Goal: Information Seeking & Learning: Find specific fact

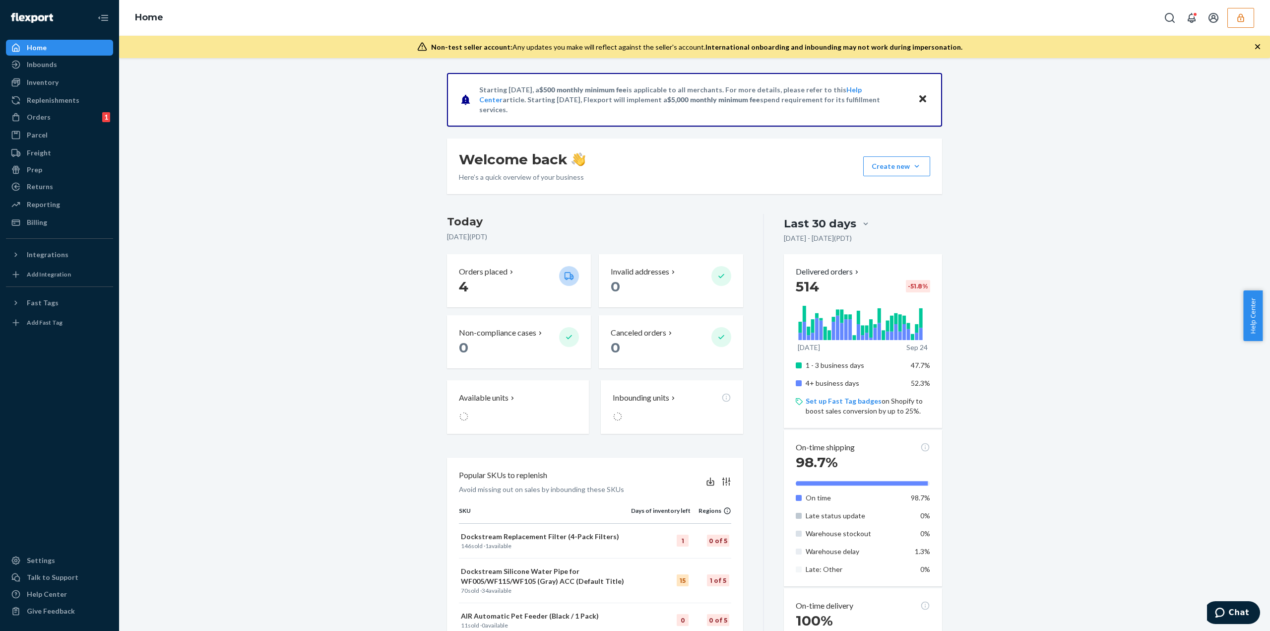
click at [1236, 20] on button "button" at bounding box center [1241, 18] width 27 height 20
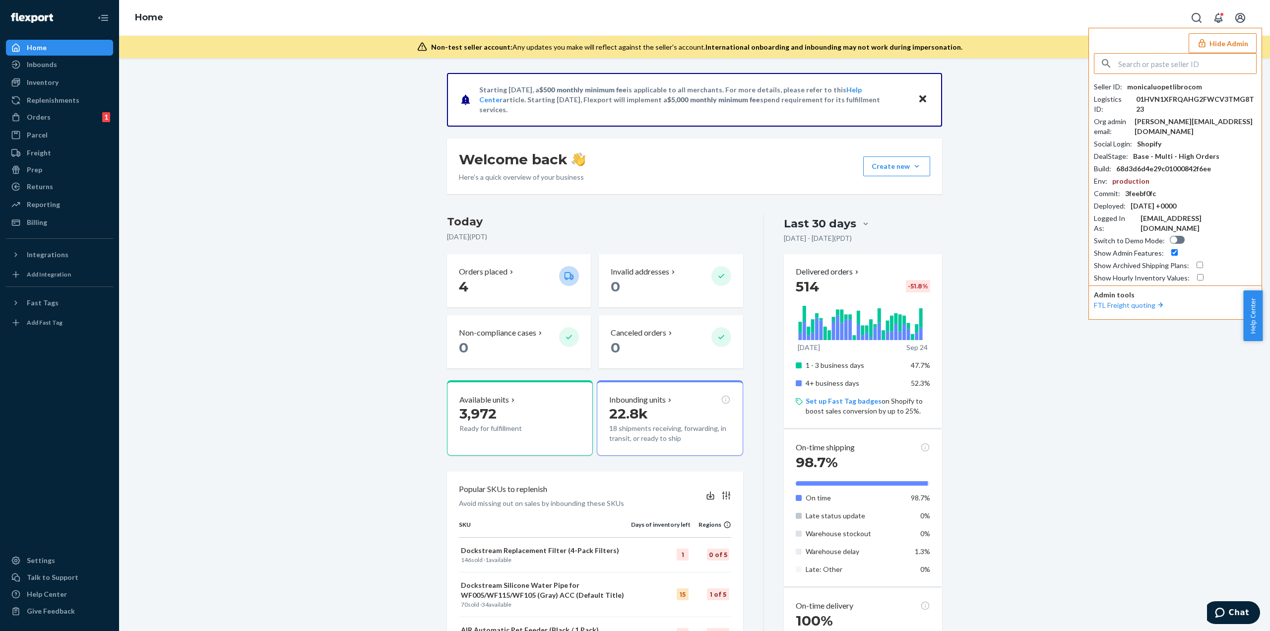
click at [1171, 66] on input "text" at bounding box center [1188, 64] width 138 height 20
type input "k"
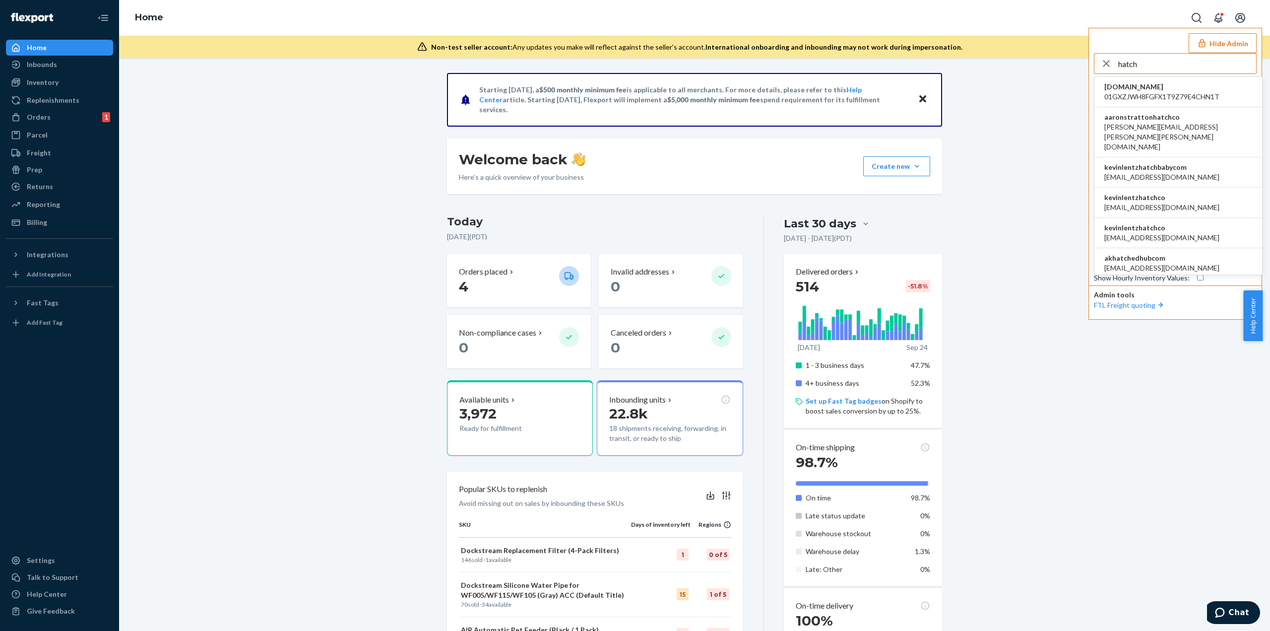
type input "hatch"
click at [1175, 123] on span "aaron.stratton@hatch.co" at bounding box center [1179, 137] width 148 height 30
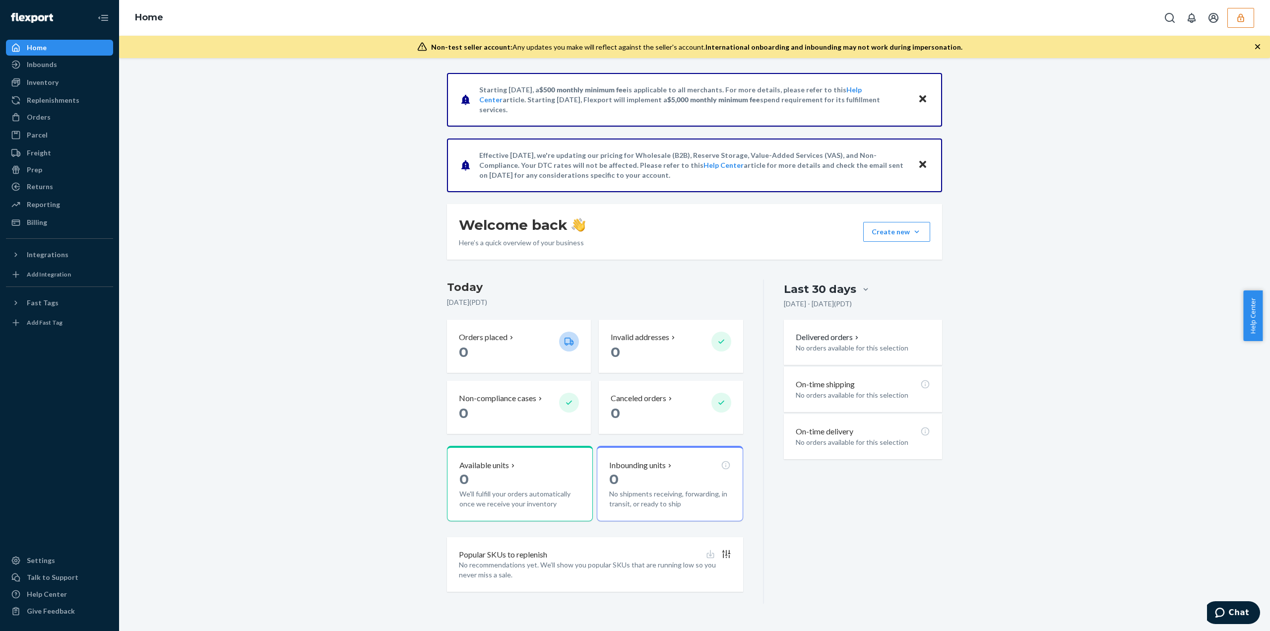
click at [1243, 22] on icon "button" at bounding box center [1241, 18] width 10 height 10
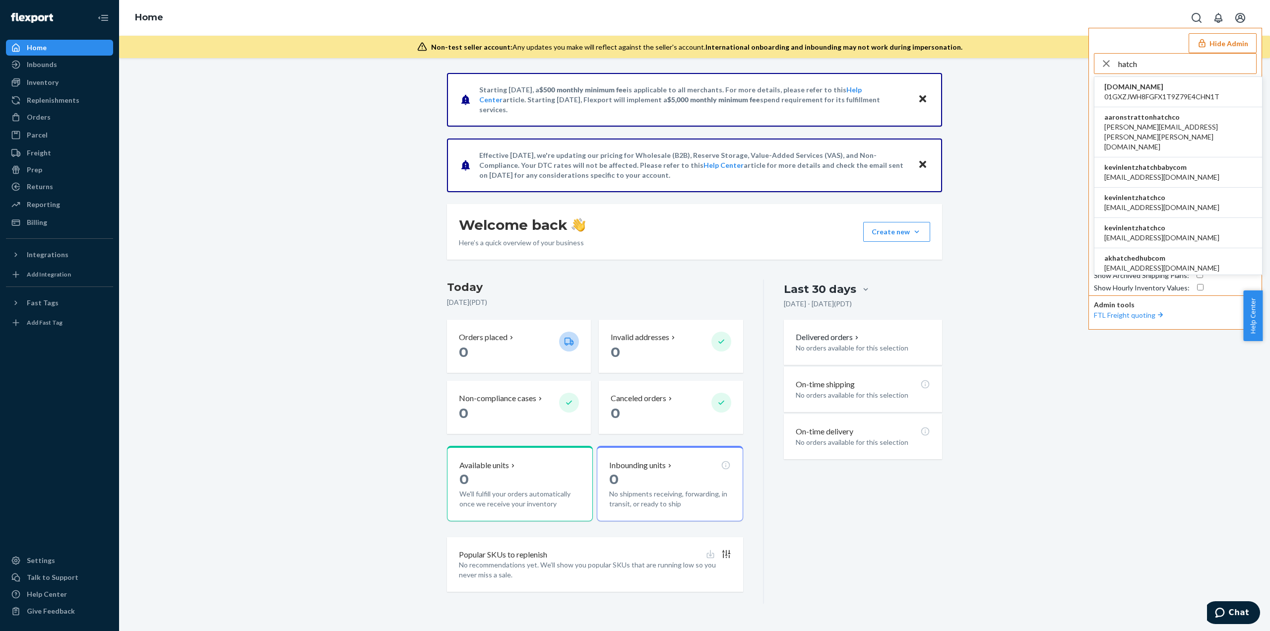
type input "hatch"
click at [1177, 188] on li "kevinlentzhatchco [EMAIL_ADDRESS][DOMAIN_NAME]" at bounding box center [1179, 203] width 168 height 30
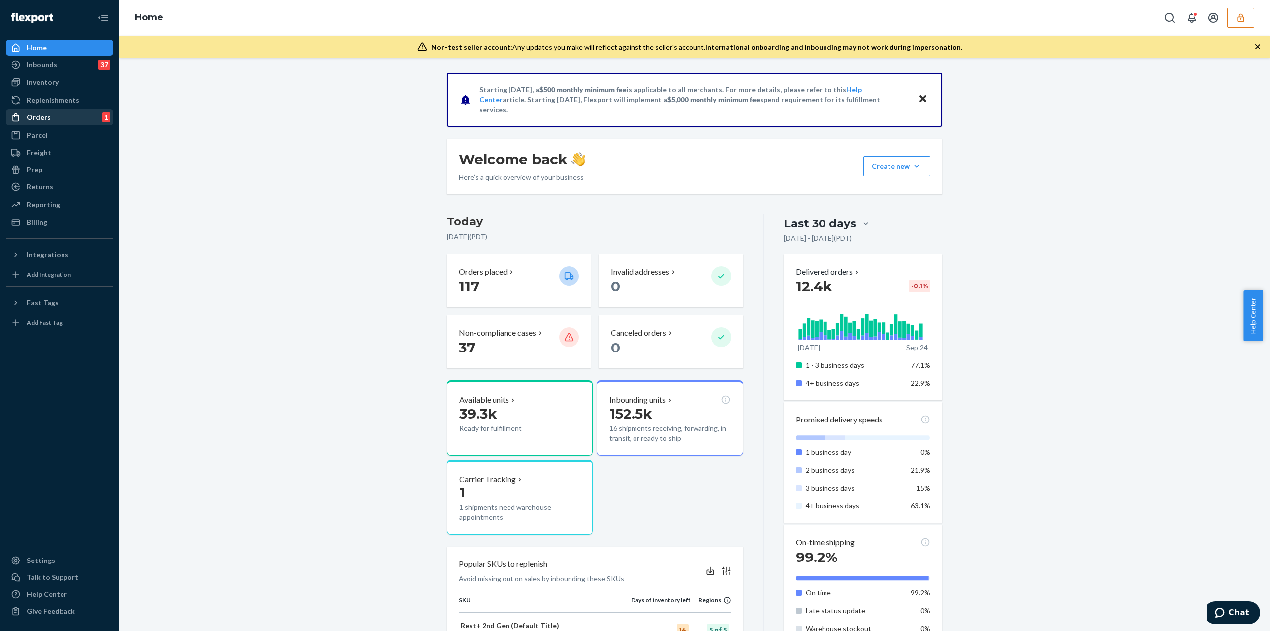
click at [56, 117] on div "Orders 1" at bounding box center [59, 117] width 105 height 14
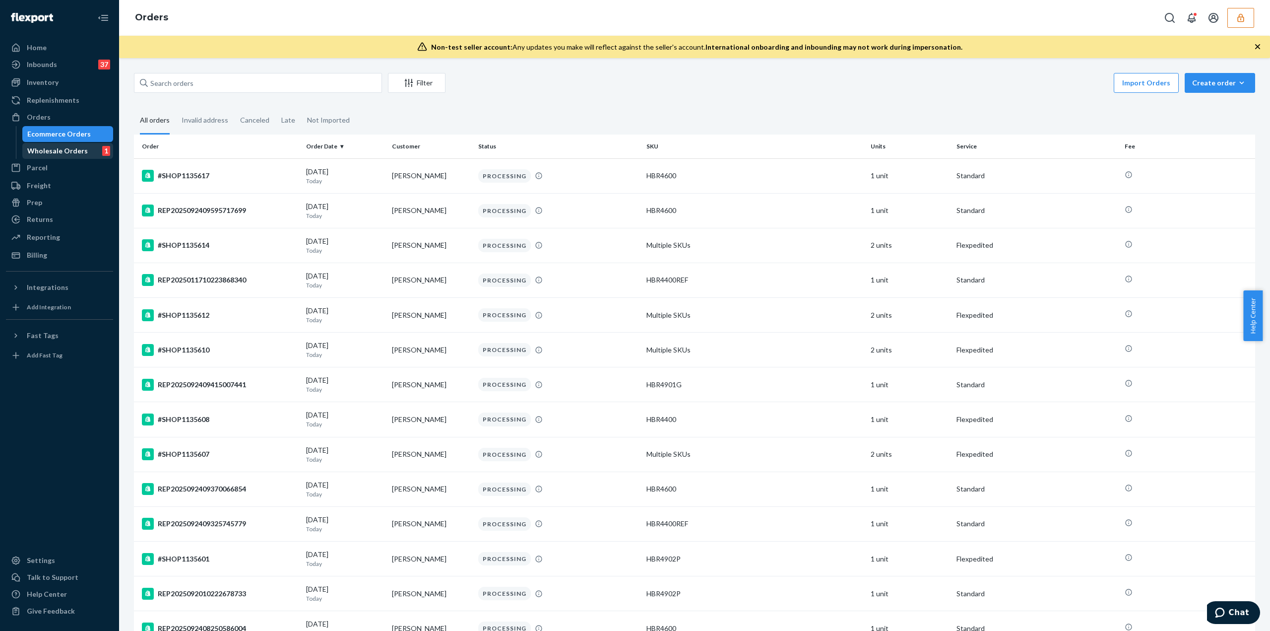
click at [52, 148] on div "Wholesale Orders" at bounding box center [57, 151] width 61 height 10
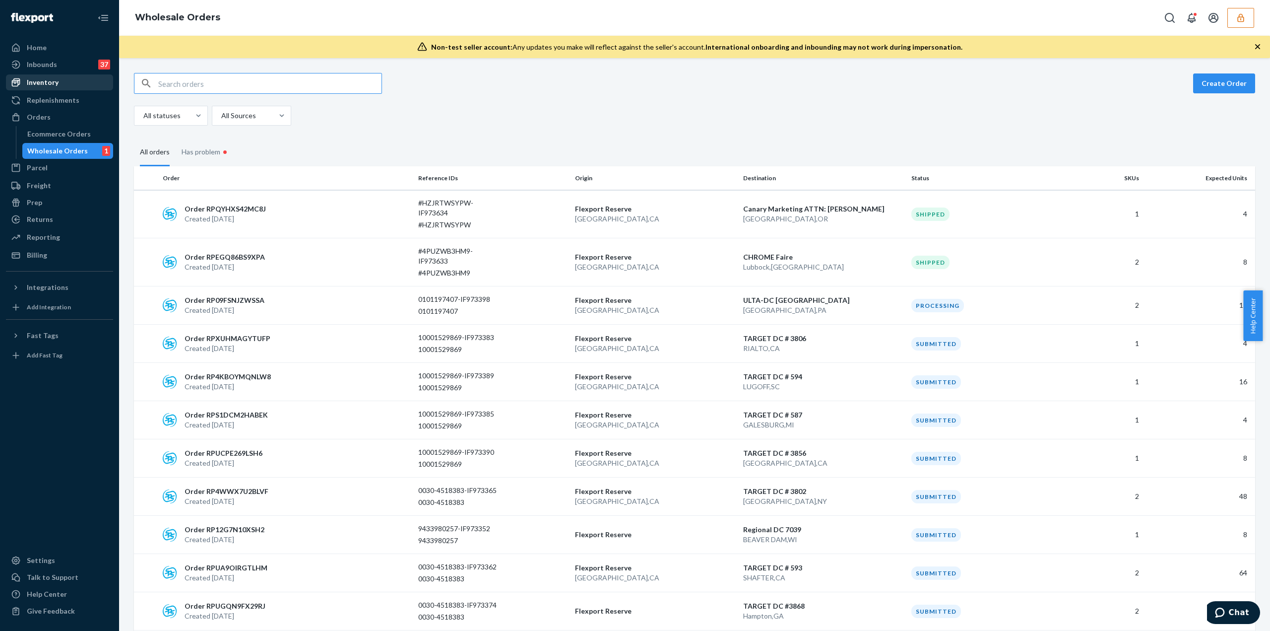
click at [54, 87] on div "Inventory" at bounding box center [59, 82] width 105 height 14
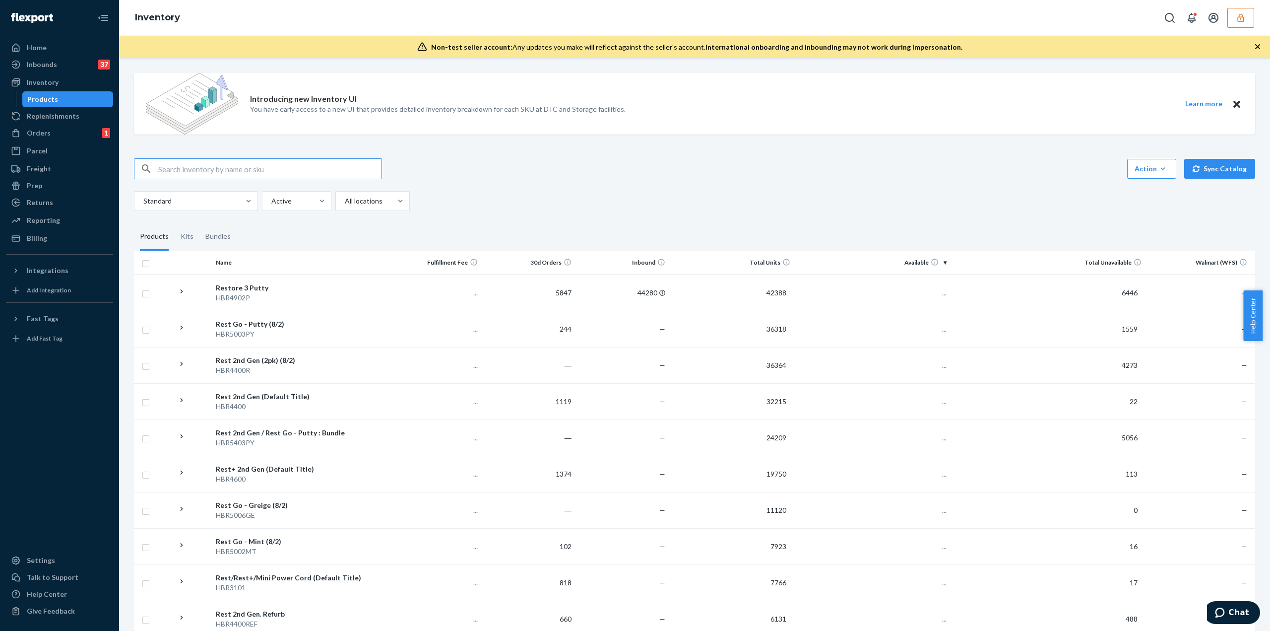
click at [174, 166] on input "text" at bounding box center [269, 169] width 223 height 20
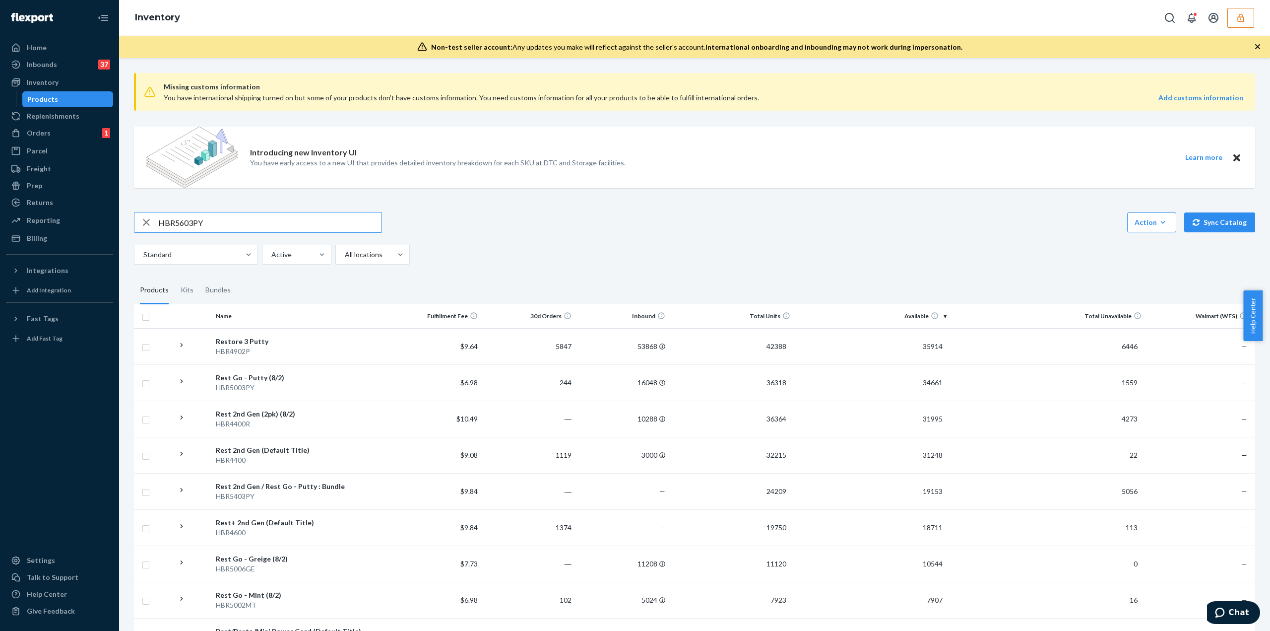
type input "HBR5603PY"
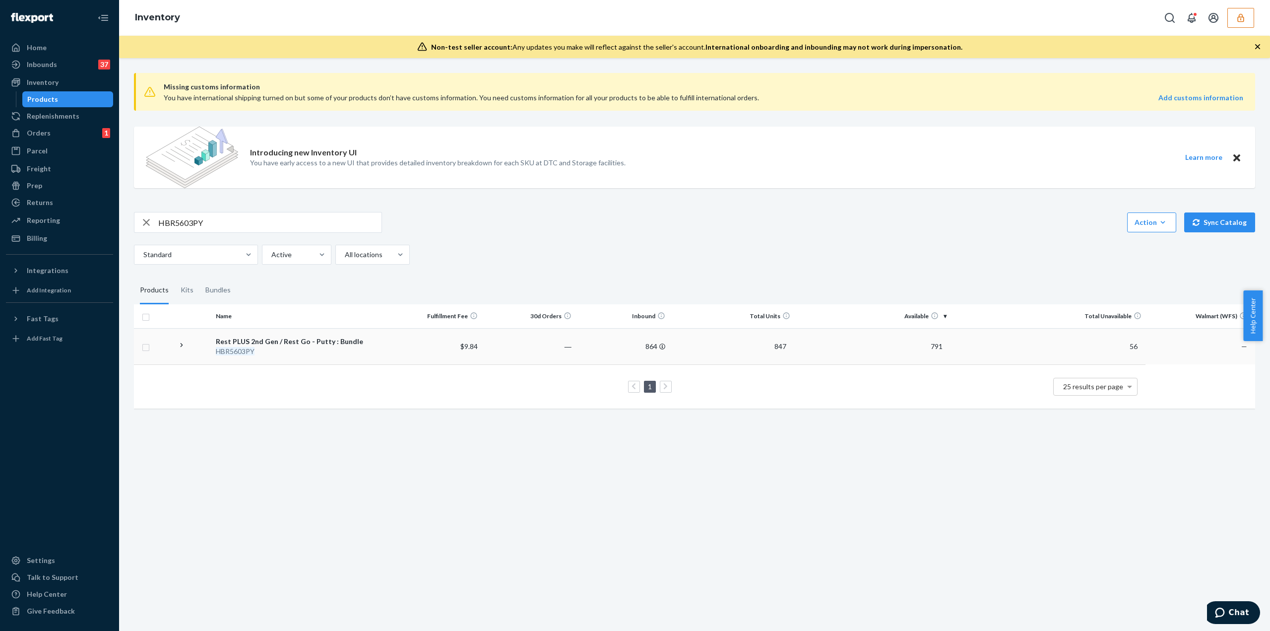
click at [349, 348] on div "HBR5603PY" at bounding box center [300, 351] width 168 height 10
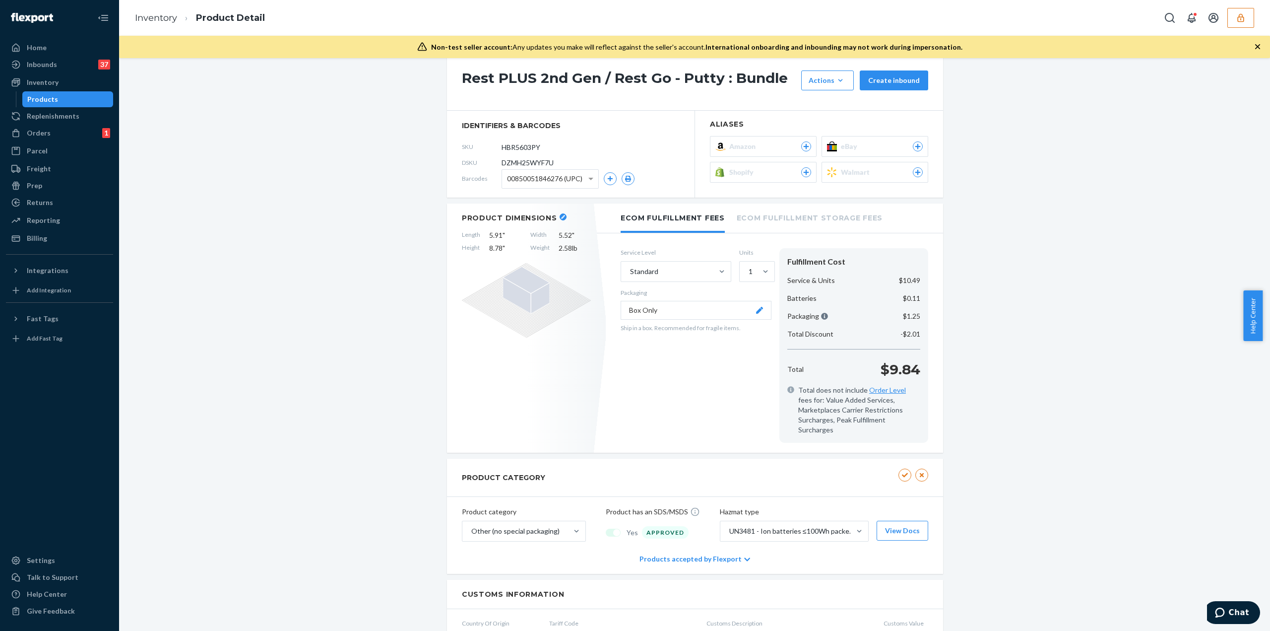
scroll to position [206, 0]
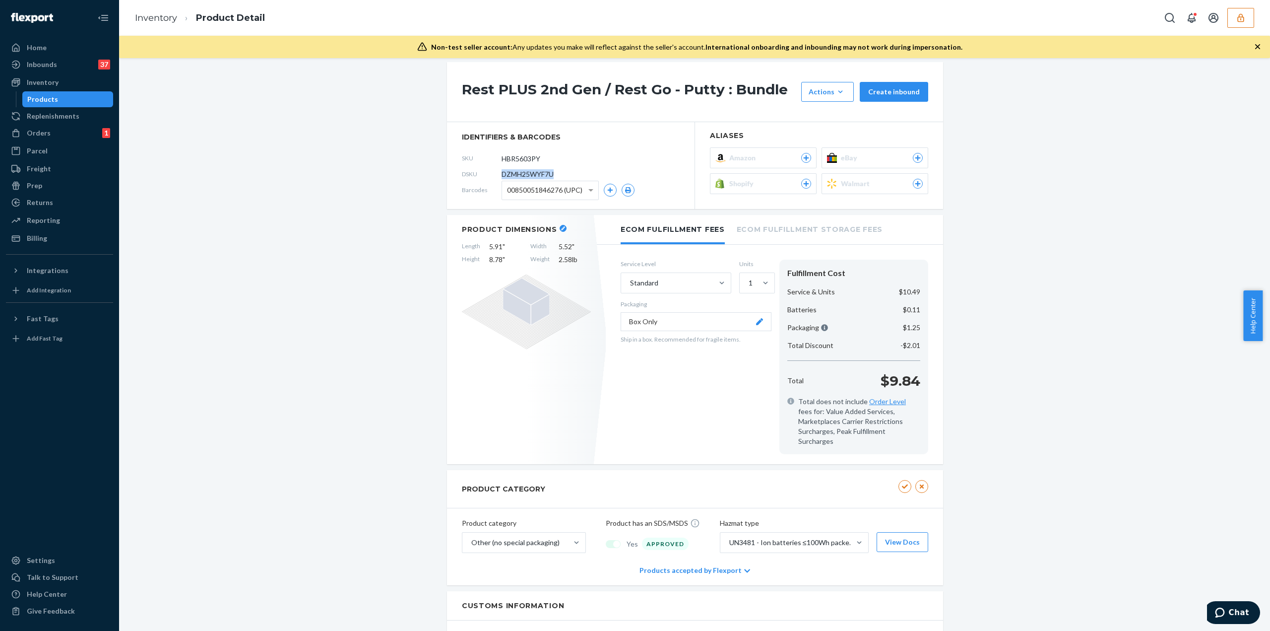
drag, startPoint x: 494, startPoint y: 175, endPoint x: 550, endPoint y: 174, distance: 55.6
click at [550, 174] on div "DSKU DZMH25WYF7U" at bounding box center [571, 174] width 218 height 16
copy div "DZMH25WYF7U"
